Goal: Information Seeking & Learning: Learn about a topic

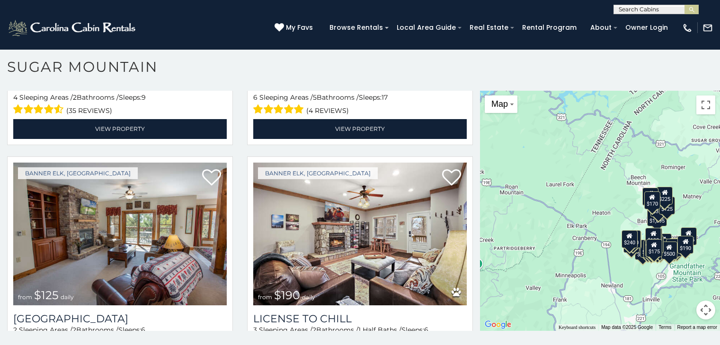
scroll to position [2841, 0]
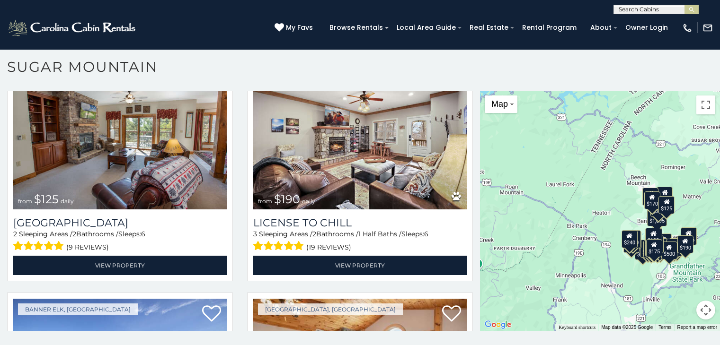
click at [184, 79] on h1 "Sugar Mountain" at bounding box center [360, 71] width 720 height 27
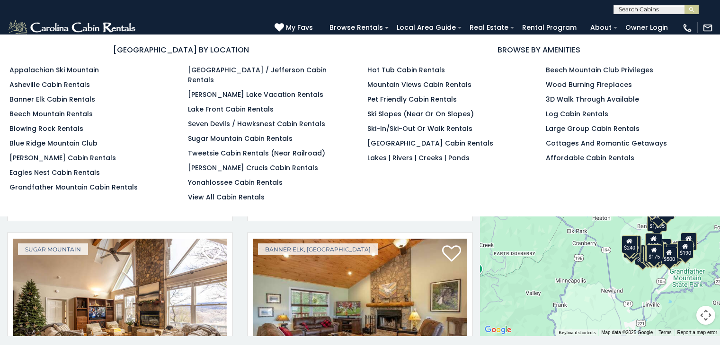
scroll to position [1918, 0]
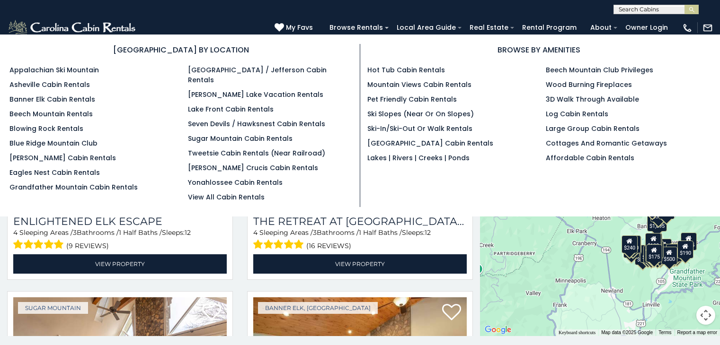
click at [108, 73] on li "Appalachian Ski Mountain" at bounding box center [91, 70] width 164 height 10
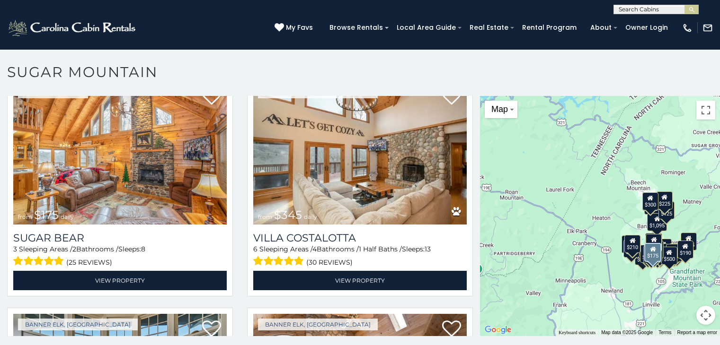
scroll to position [1420, 0]
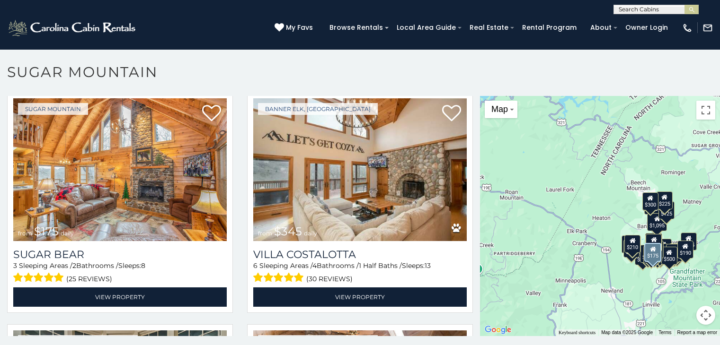
click at [50, 202] on img at bounding box center [119, 169] width 213 height 143
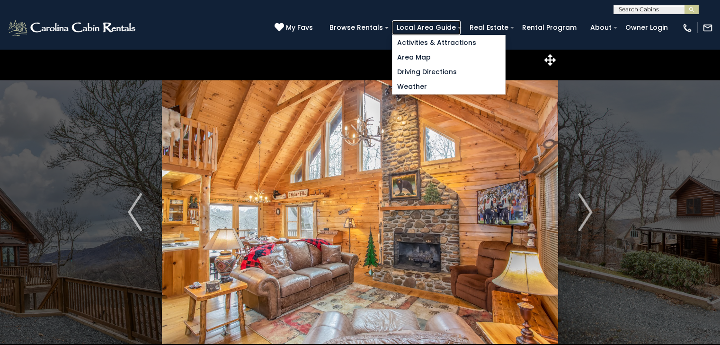
click at [414, 25] on link "Local Area Guide" at bounding box center [426, 27] width 69 height 15
